Goal: Information Seeking & Learning: Find specific fact

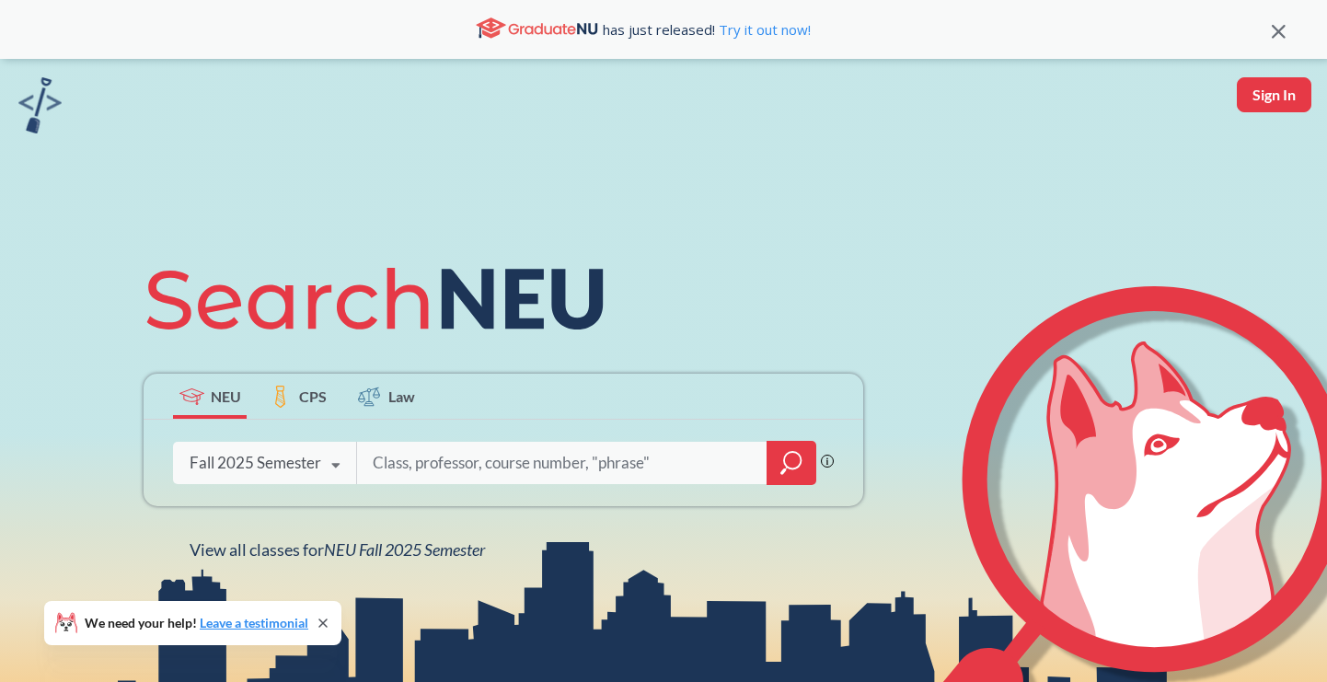
type input "s"
type input "DS4430"
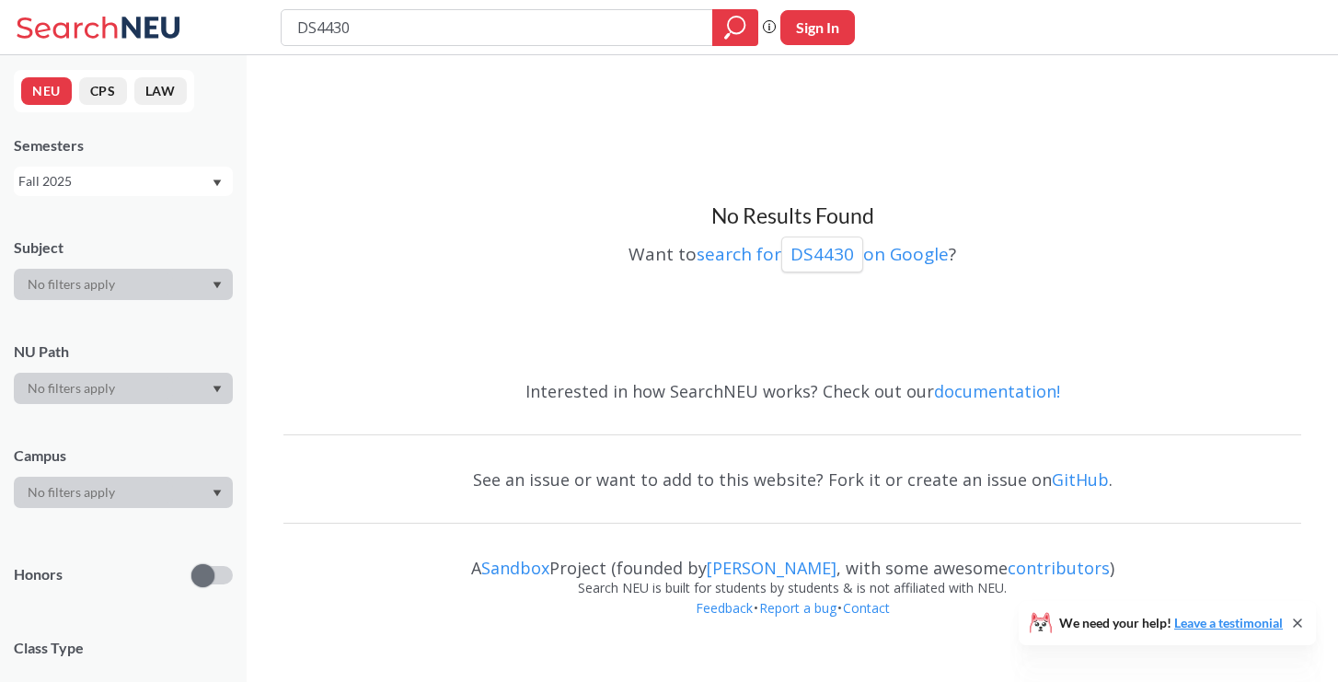
click at [314, 30] on input "DS4430" at bounding box center [497, 27] width 404 height 31
type input "DS 4430"
click at [412, 32] on input "DS 4430" at bounding box center [497, 27] width 404 height 31
type input "DS 4440"
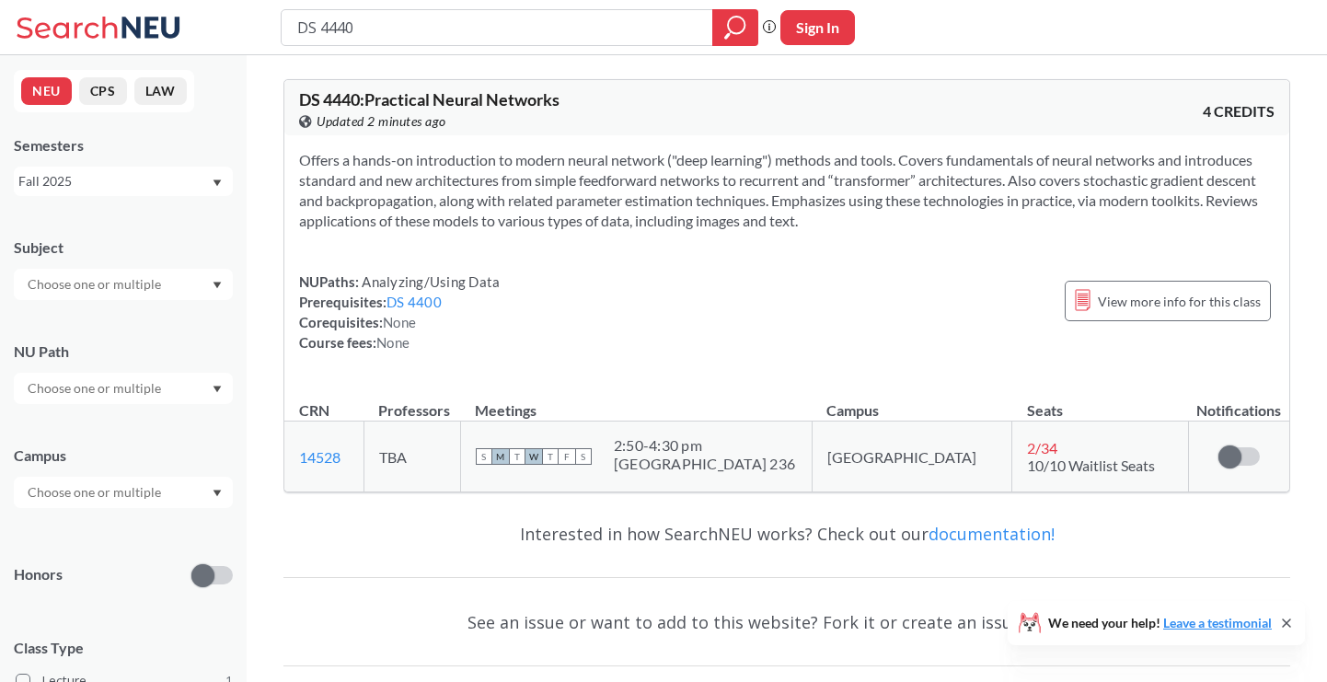
click at [344, 29] on input "DS 4440" at bounding box center [497, 27] width 404 height 31
type input "D"
type input "DS"
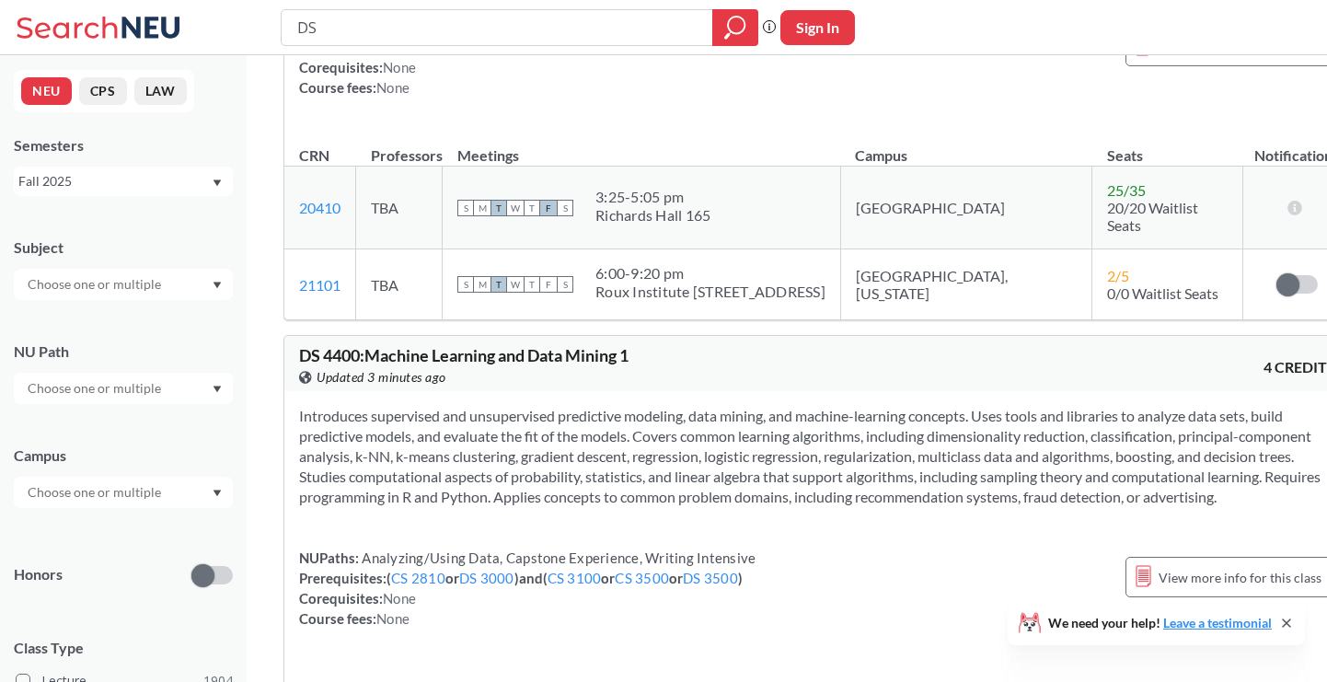
scroll to position [7520, 0]
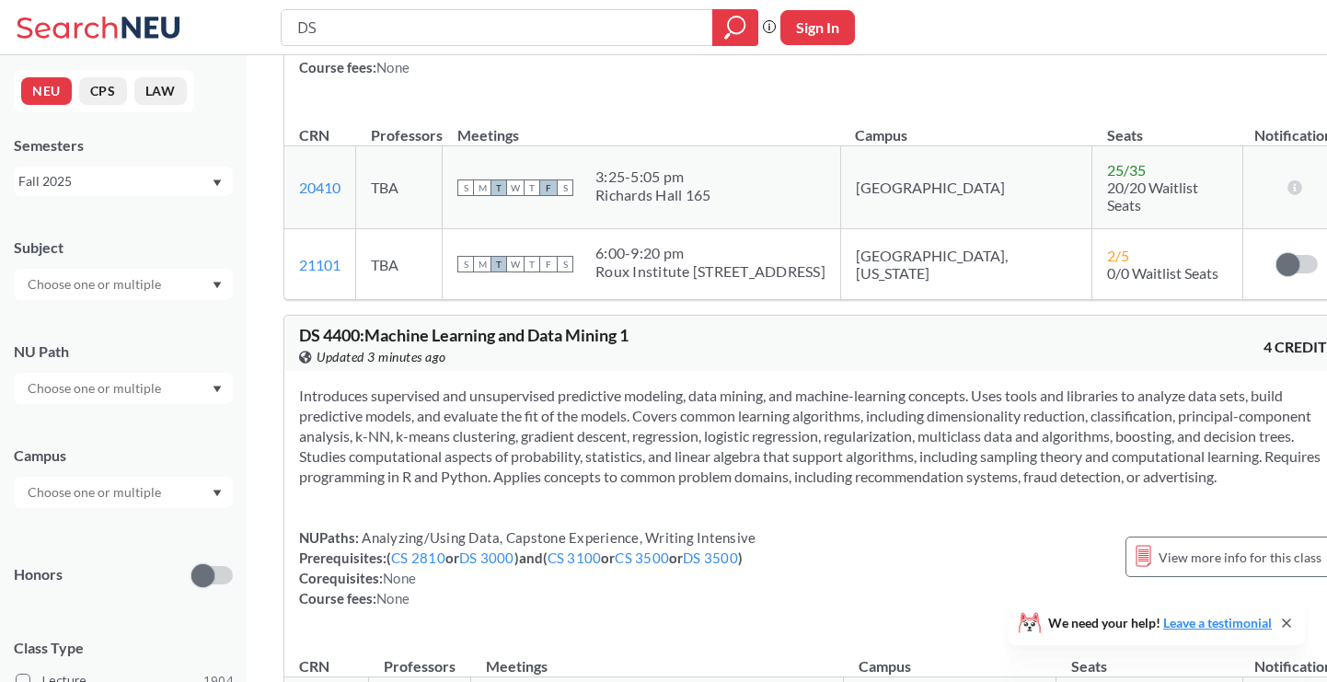
click at [292, 316] on div "DS 4400 : Machine Learning and Data Mining 1 View this course on Banner. Update…" at bounding box center [817, 343] width 1066 height 55
drag, startPoint x: 304, startPoint y: 235, endPoint x: 687, endPoint y: 236, distance: 382.9
click at [689, 327] on div "DS 4400 : Machine Learning and Data Mining 1 View this course on Banner. Update…" at bounding box center [558, 347] width 518 height 40
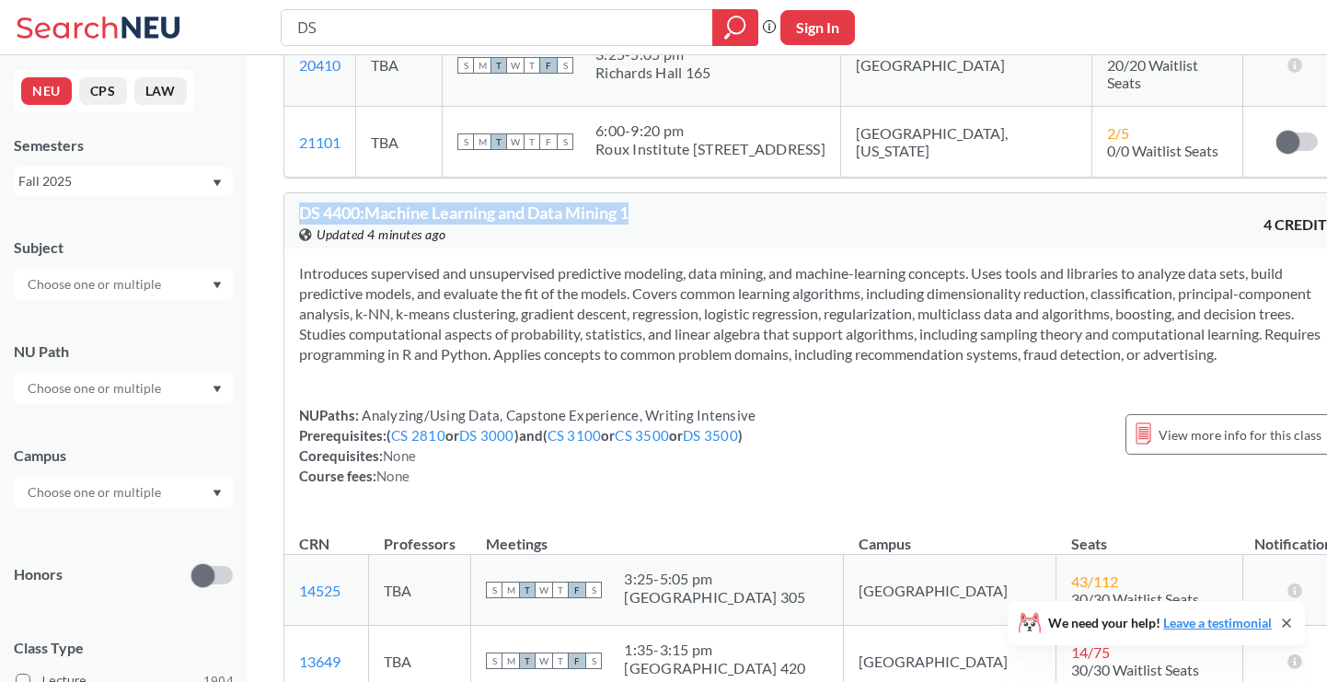
scroll to position [7653, 0]
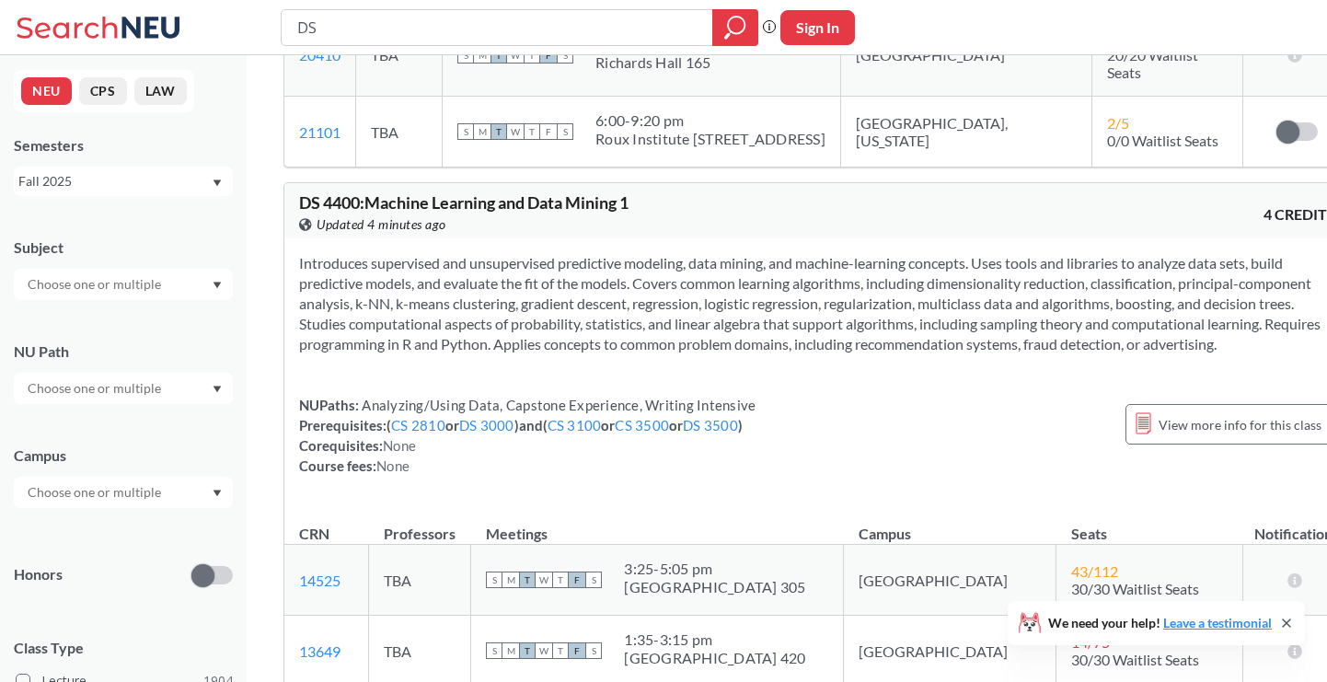
click at [452, 253] on section "Introduces supervised and unsupervised predictive modeling, data mining, and ma…" at bounding box center [817, 303] width 1036 height 101
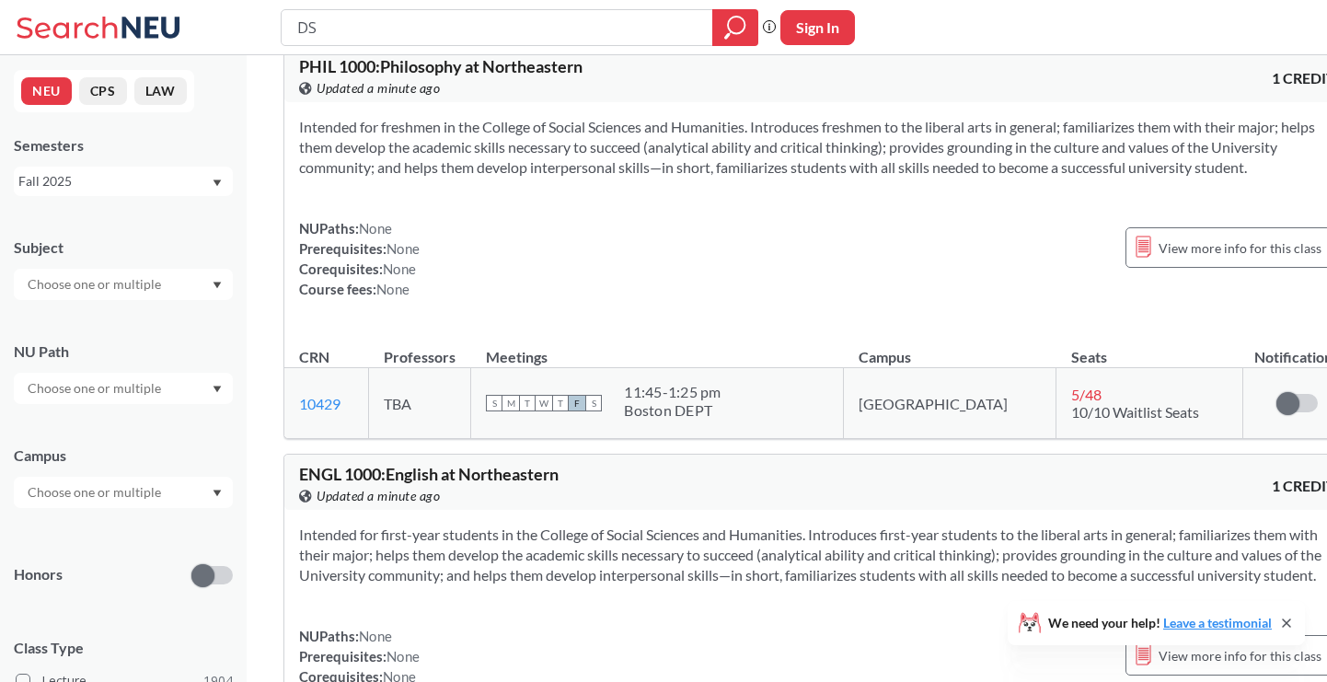
scroll to position [19142, 0]
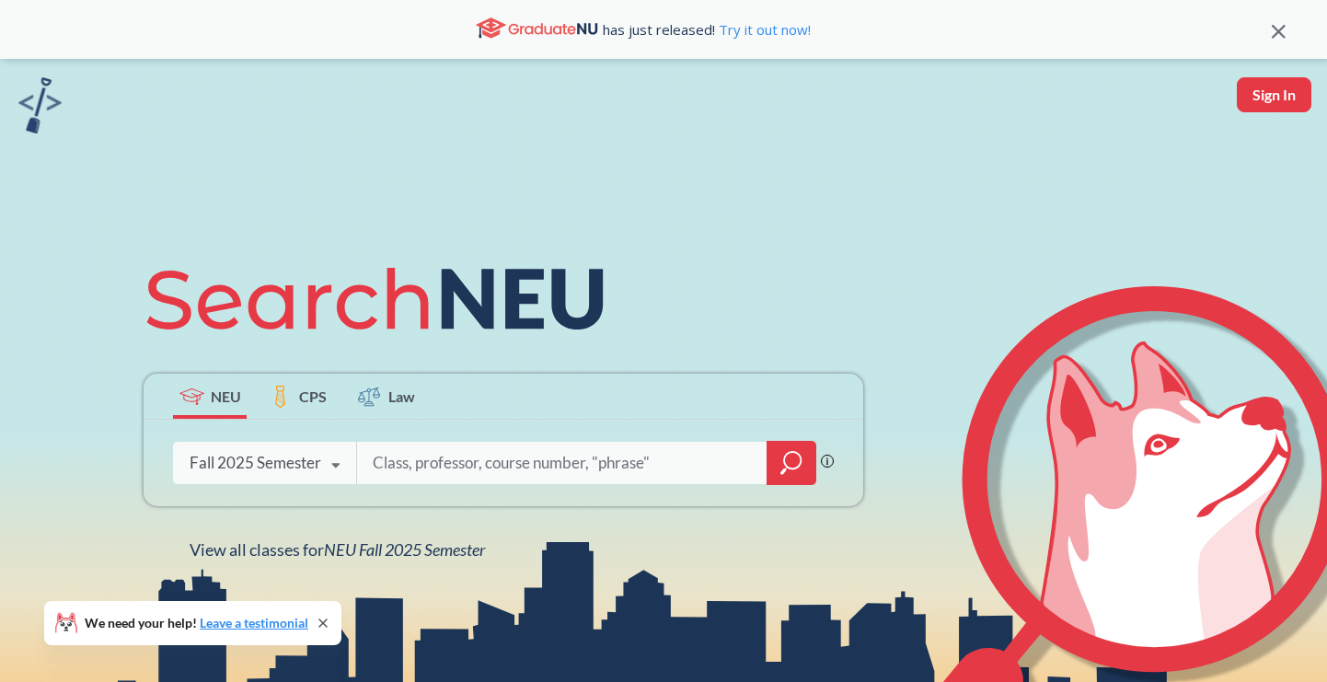
click at [342, 468] on icon at bounding box center [335, 466] width 35 height 52
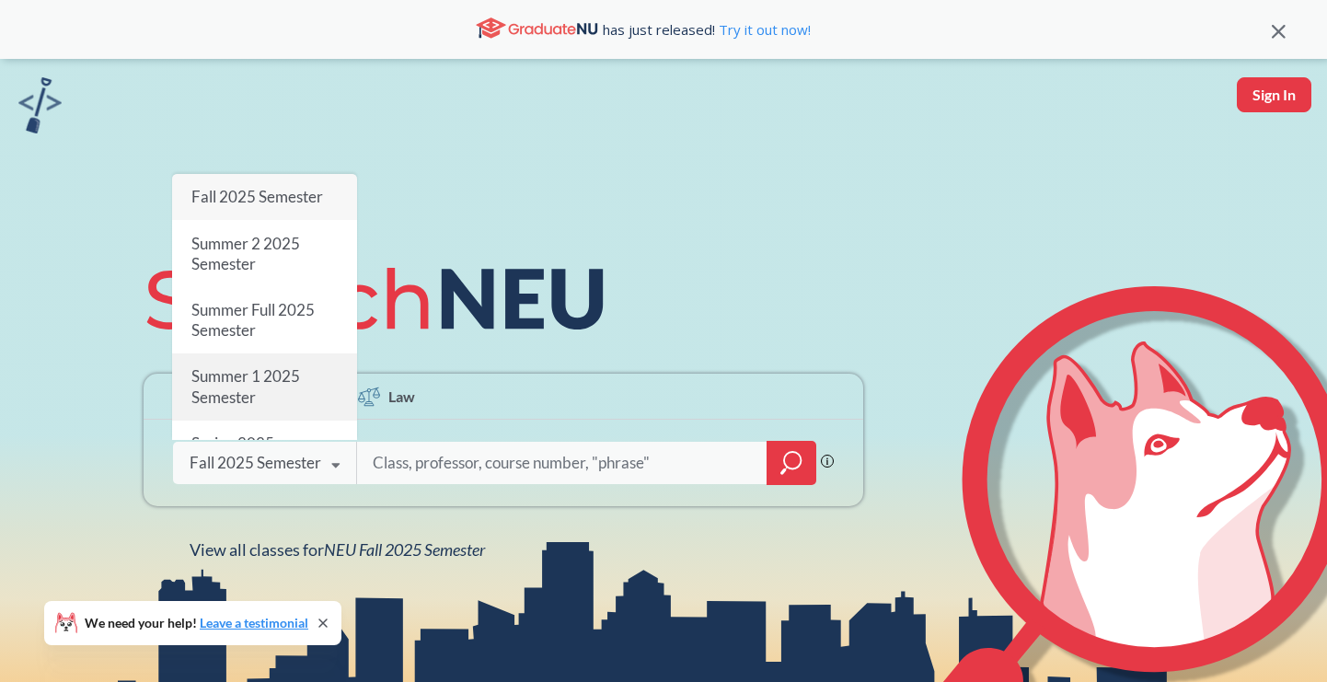
click at [297, 376] on span "Summer 1 2025 Semester" at bounding box center [245, 387] width 109 height 40
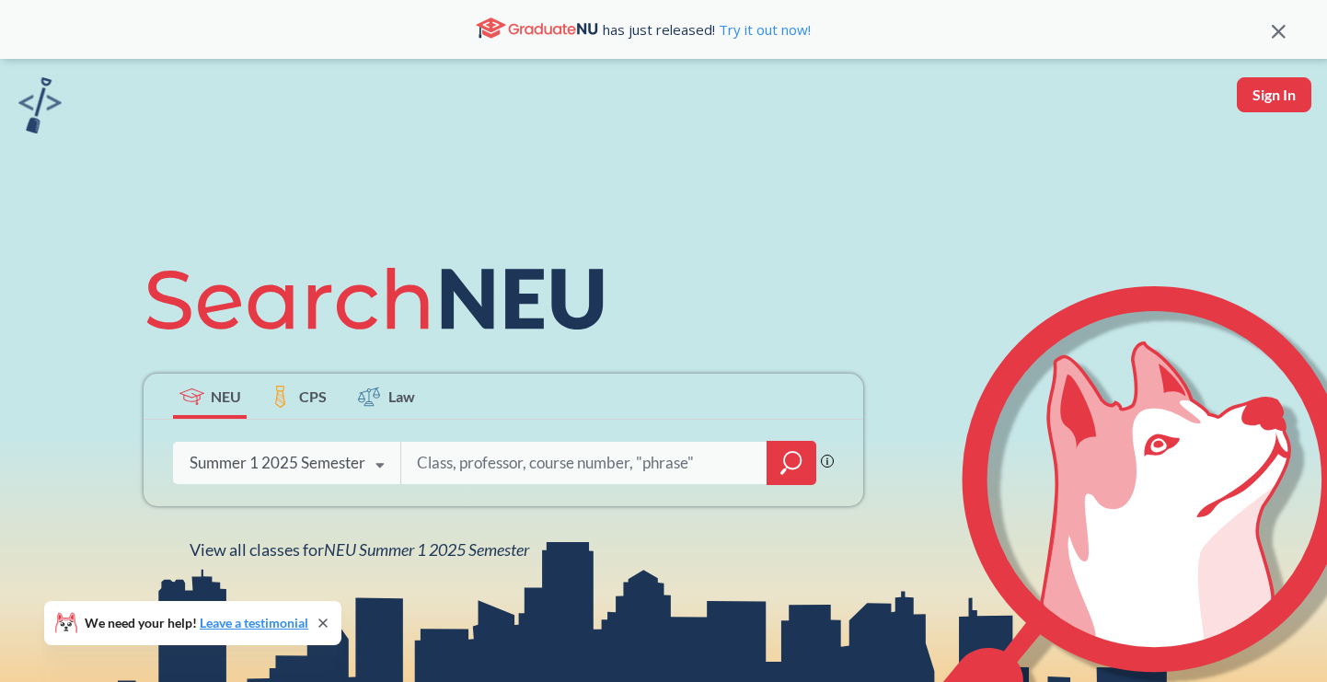
click at [482, 451] on input "search" at bounding box center [584, 463] width 339 height 39
type input "econ 2350"
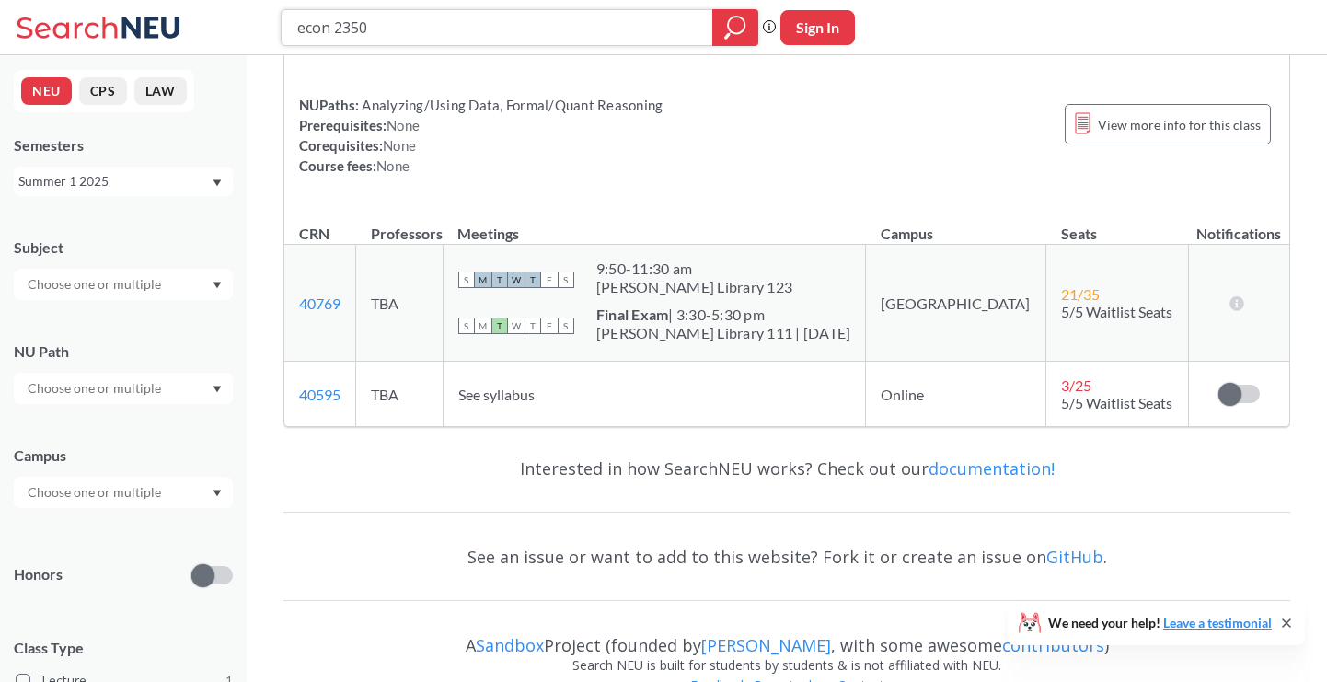
scroll to position [238, 0]
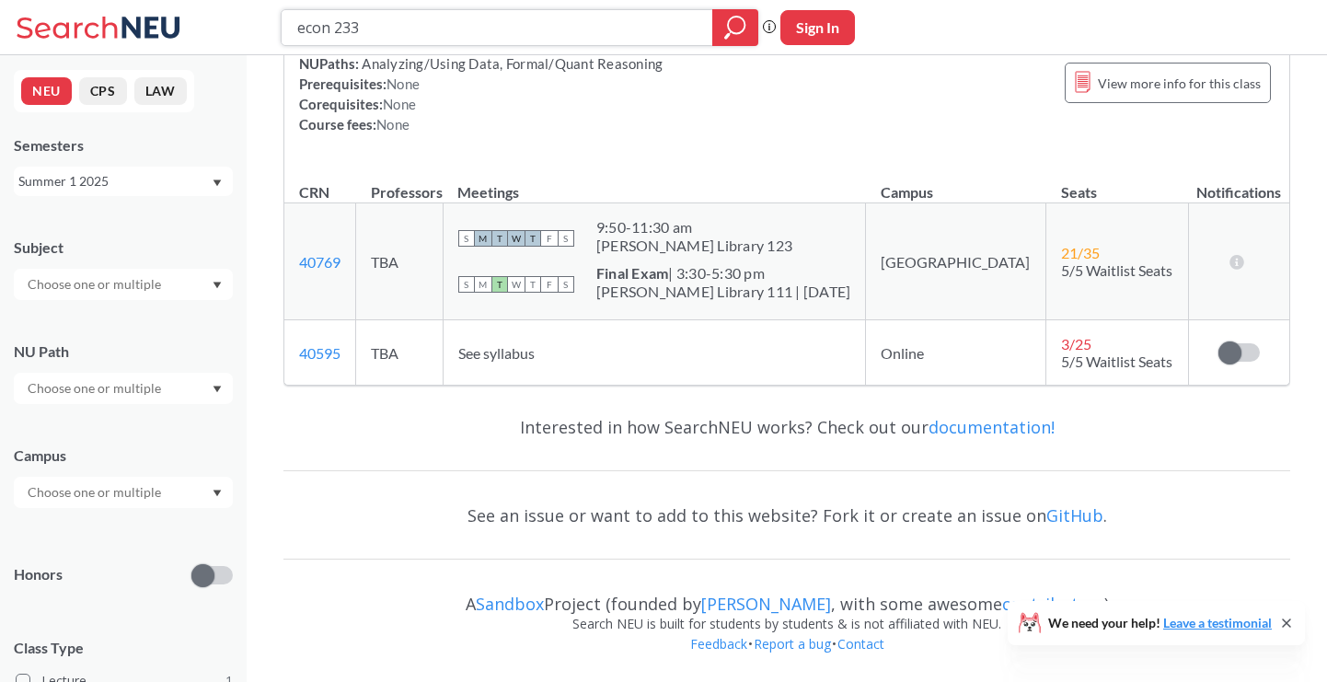
type input "econ 2331"
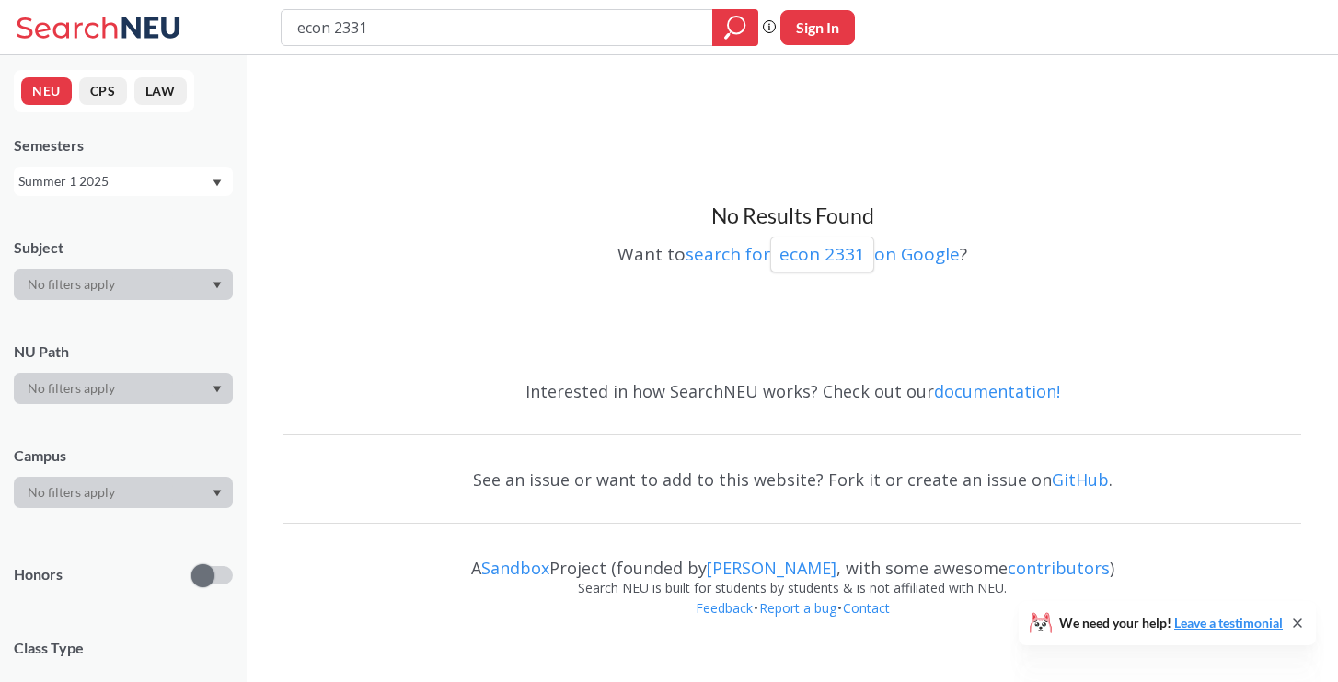
click at [335, 30] on input "econ 2331" at bounding box center [497, 27] width 404 height 31
click at [308, 30] on input "econ 2331" at bounding box center [497, 27] width 404 height 31
type input "math 2331"
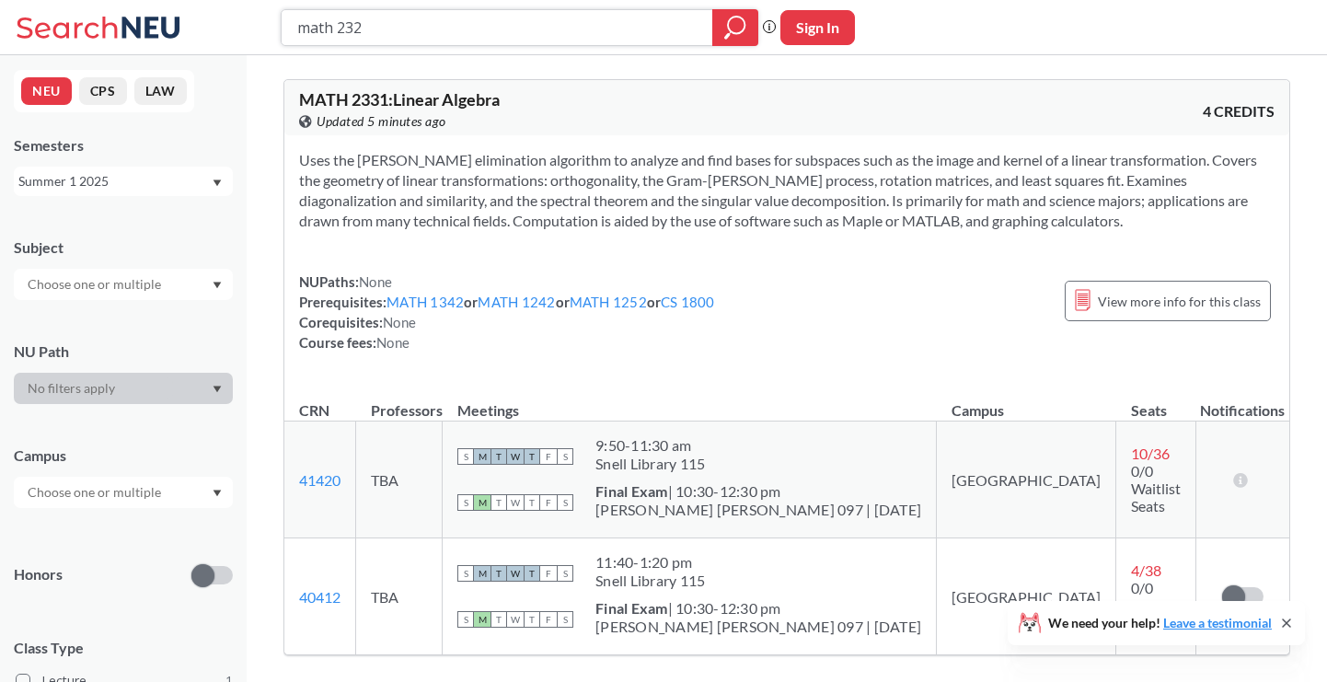
type input "math 2321"
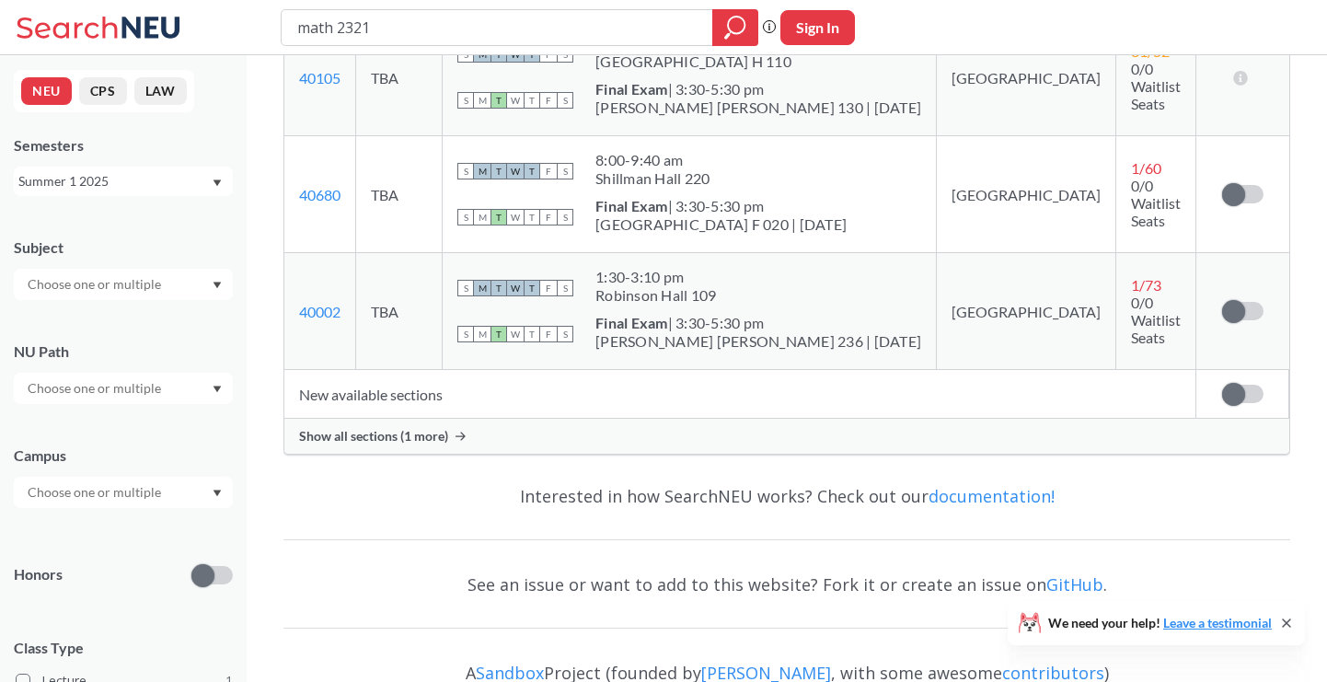
scroll to position [439, 0]
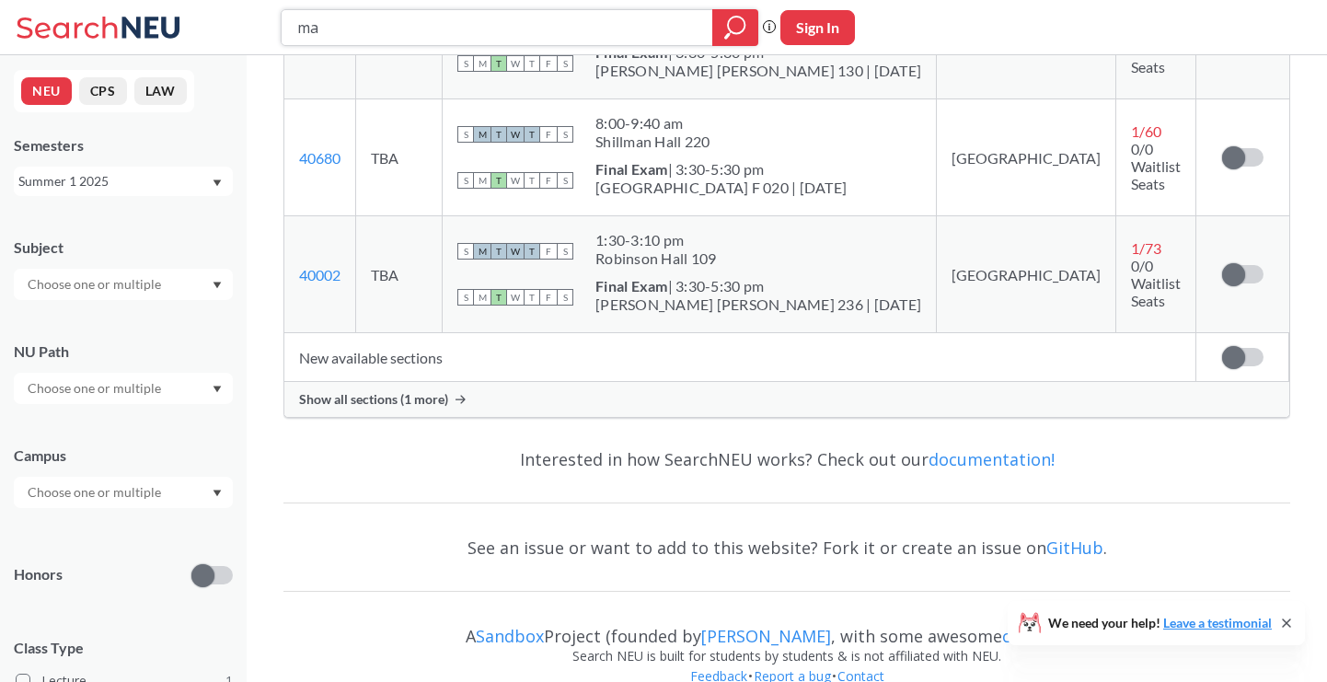
type input "m"
type input "ds 4300"
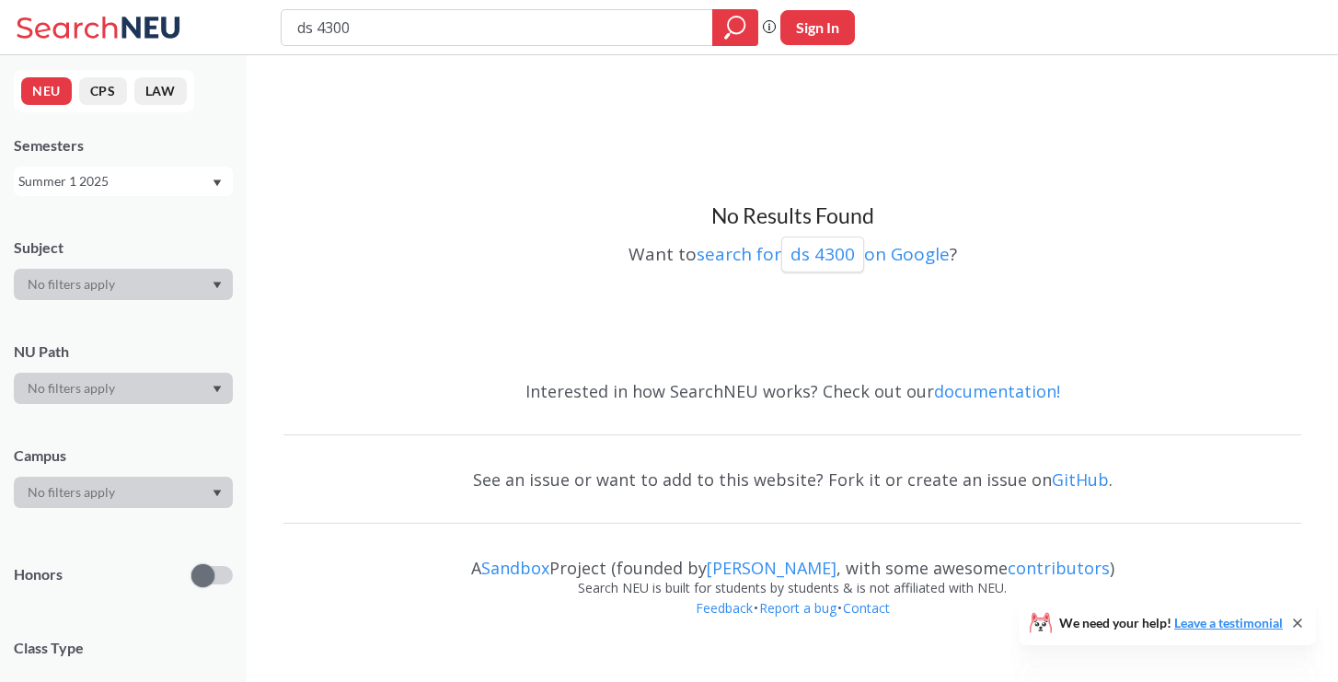
click at [413, 37] on input "ds 4300" at bounding box center [497, 27] width 404 height 31
type input "ds 4200"
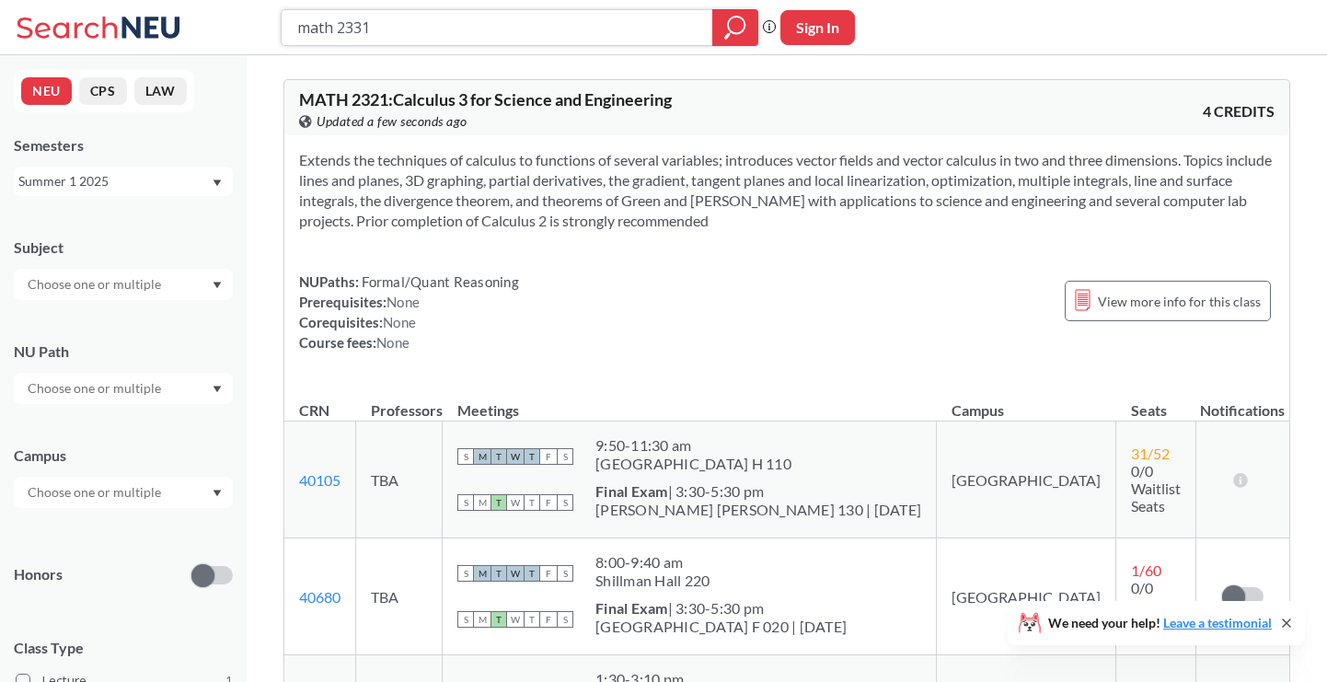
type input "math 2331"
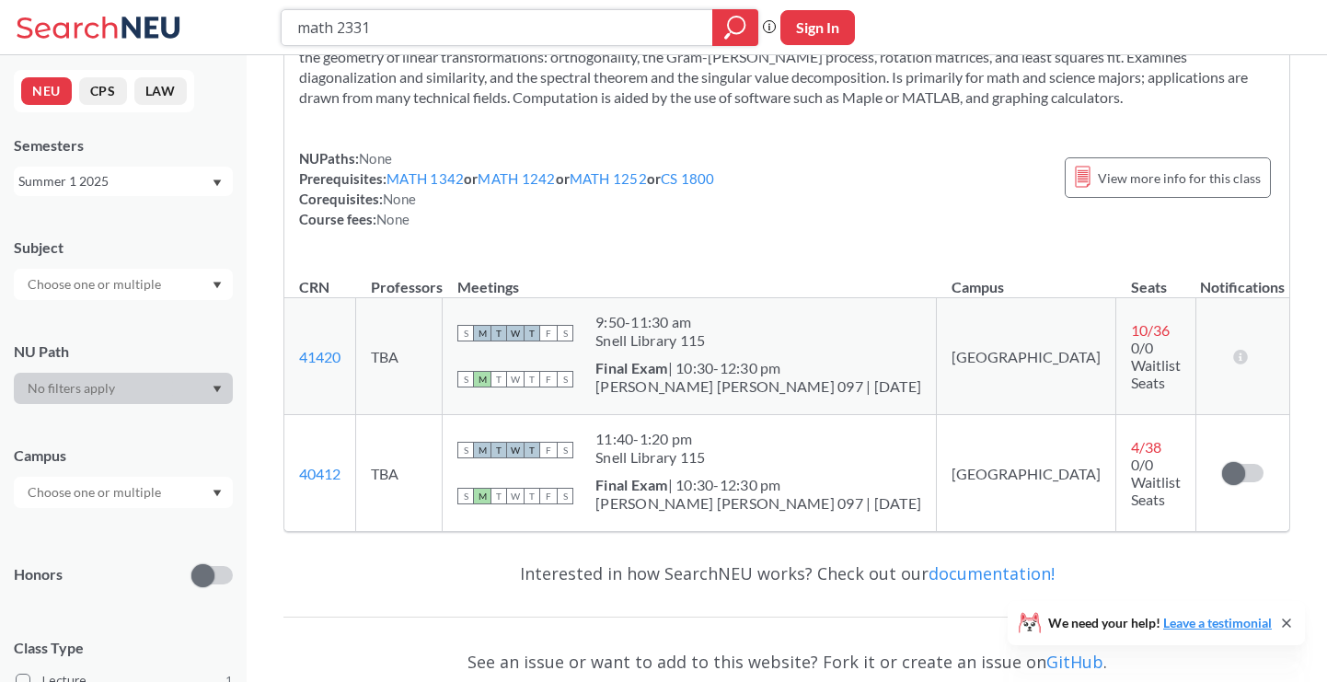
scroll to position [124, 0]
